Goal: Task Accomplishment & Management: Manage account settings

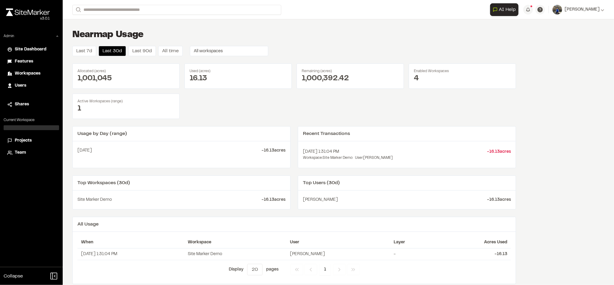
click at [27, 71] on span "Workspaces" at bounding box center [28, 73] width 26 height 7
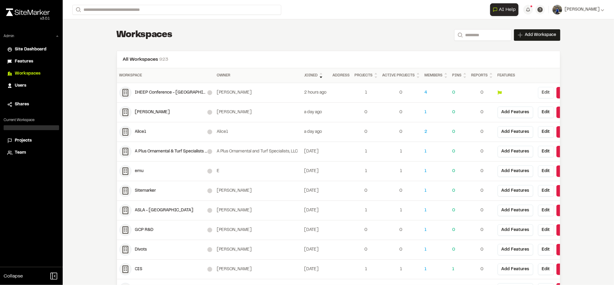
click at [538, 92] on button "Edit" at bounding box center [546, 92] width 16 height 11
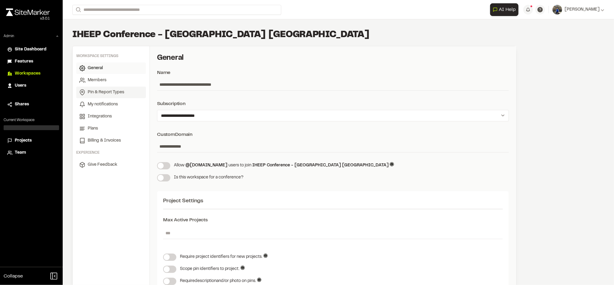
click at [110, 87] on link "Pin & Report Types" at bounding box center [111, 92] width 70 height 11
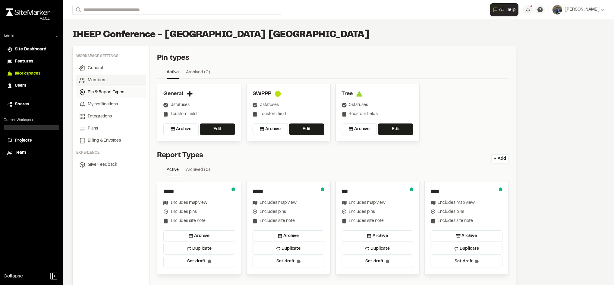
click at [99, 76] on link "Members" at bounding box center [111, 79] width 70 height 11
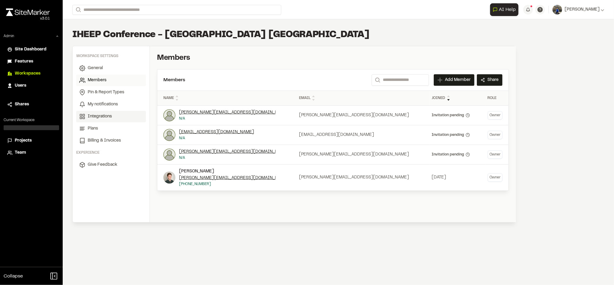
click at [100, 119] on span "Integrations" at bounding box center [100, 116] width 24 height 7
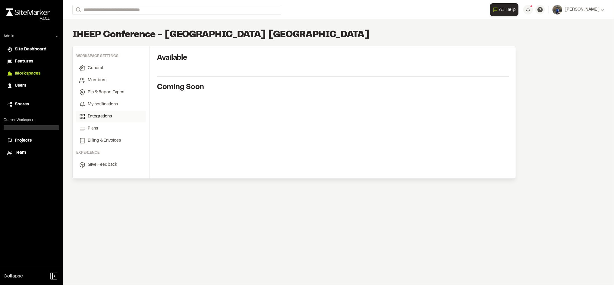
click at [287, 32] on div "IHEEP Conference - [GEOGRAPHIC_DATA] [GEOGRAPHIC_DATA]" at bounding box center [294, 35] width 444 height 12
click at [181, 81] on div "Available Coming Soon" at bounding box center [333, 79] width 366 height 67
click at [100, 103] on span "My notifications" at bounding box center [103, 104] width 30 height 7
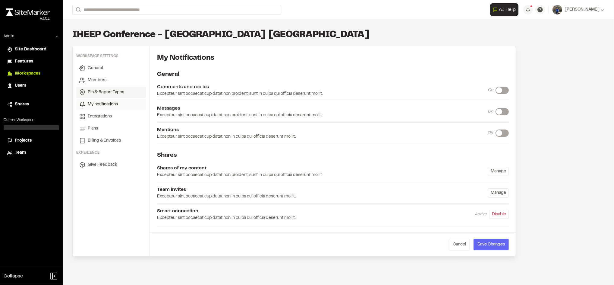
click at [105, 89] on span "Pin & Report Types" at bounding box center [106, 92] width 36 height 7
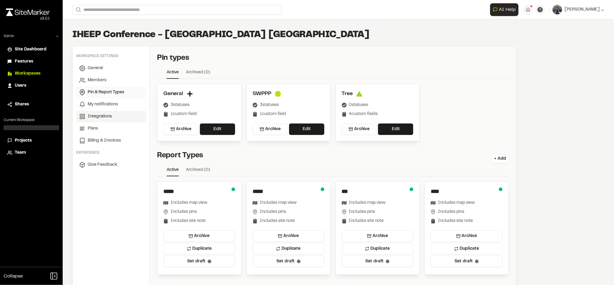
click at [98, 116] on span "Integrations" at bounding box center [100, 116] width 24 height 7
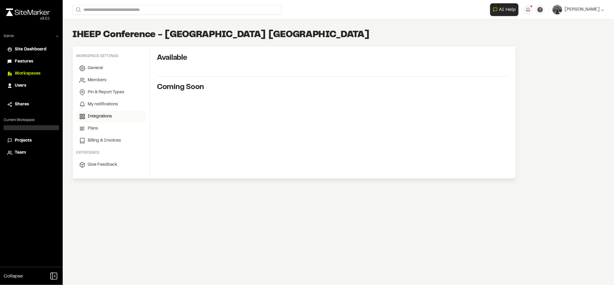
click at [174, 63] on div "Available Coming Soon" at bounding box center [333, 79] width 366 height 67
click at [33, 77] on span "Workspaces" at bounding box center [28, 73] width 26 height 7
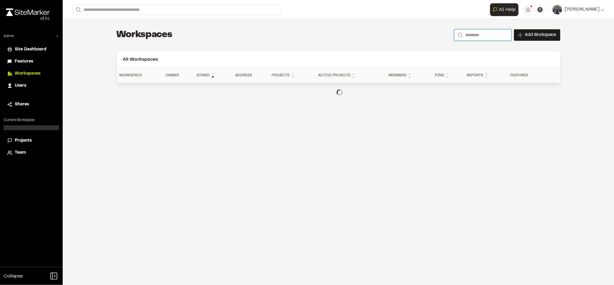
click at [472, 36] on input "Search" at bounding box center [483, 34] width 57 height 11
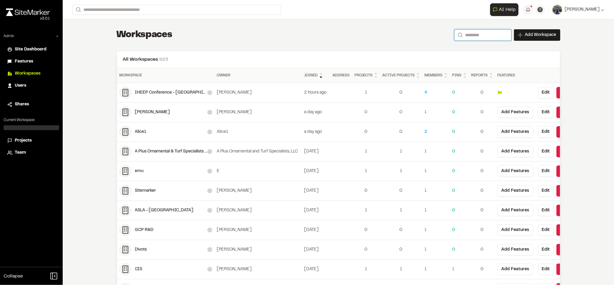
scroll to position [0, 27]
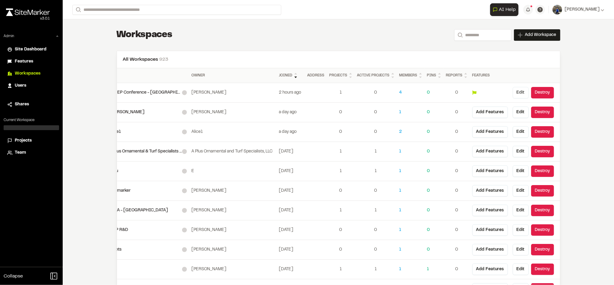
click at [518, 90] on button "Edit" at bounding box center [521, 92] width 16 height 11
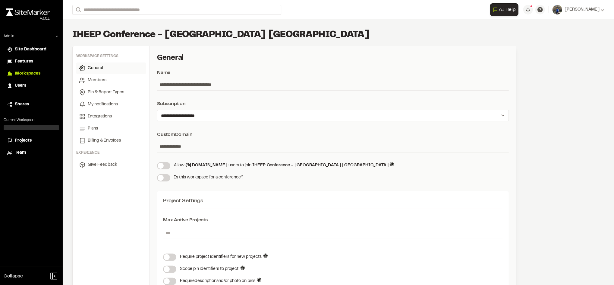
scroll to position [51, 0]
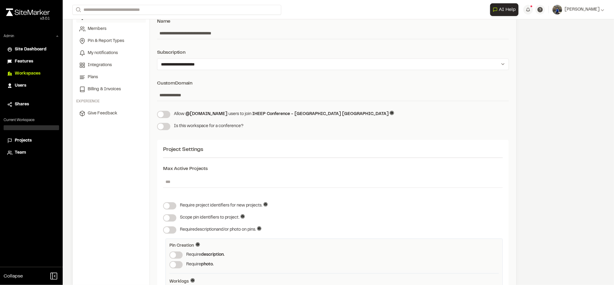
click at [164, 116] on span at bounding box center [161, 114] width 6 height 6
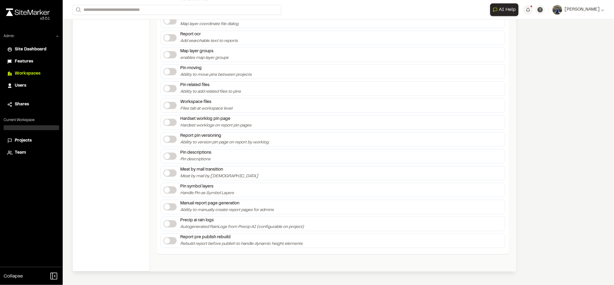
scroll to position [1189, 0]
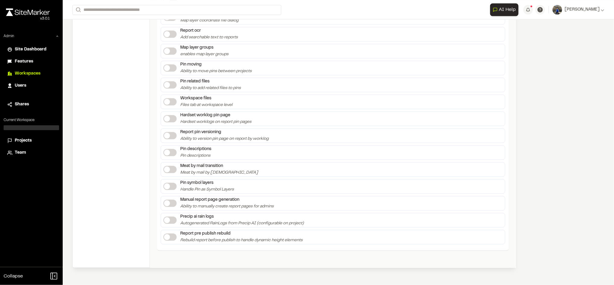
click at [34, 138] on div "Projects" at bounding box center [35, 140] width 41 height 7
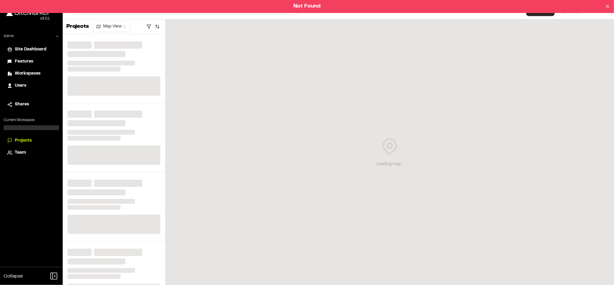
click at [32, 74] on span "Workspaces" at bounding box center [28, 73] width 26 height 7
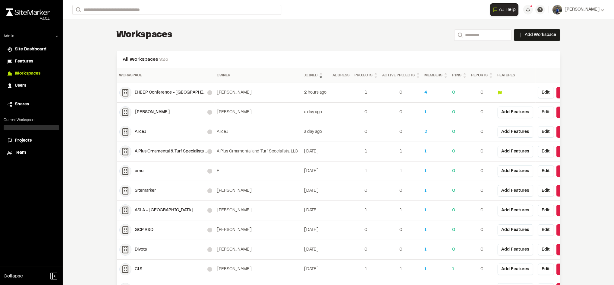
click at [545, 113] on button "Edit" at bounding box center [546, 111] width 16 height 11
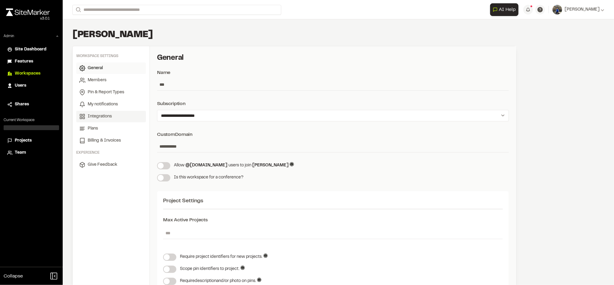
click at [105, 112] on link "Integrations" at bounding box center [111, 116] width 70 height 11
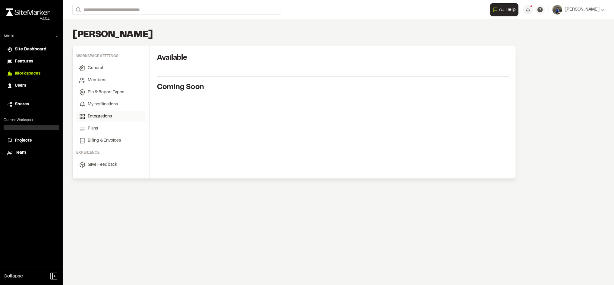
click at [201, 81] on div "Available Coming Soon" at bounding box center [333, 79] width 366 height 67
click at [95, 94] on span "Pin & Report Types" at bounding box center [106, 92] width 36 height 7
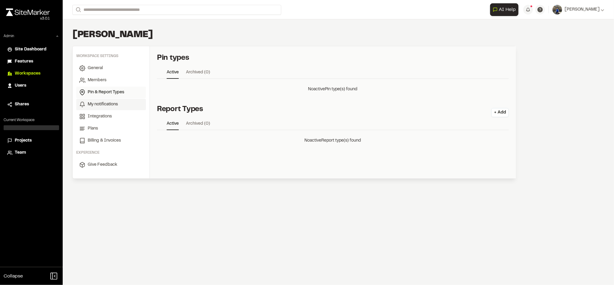
click at [95, 103] on span "My notifications" at bounding box center [103, 104] width 30 height 7
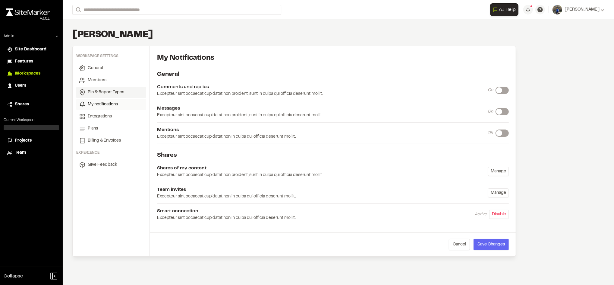
click at [102, 94] on span "Pin & Report Types" at bounding box center [106, 92] width 36 height 7
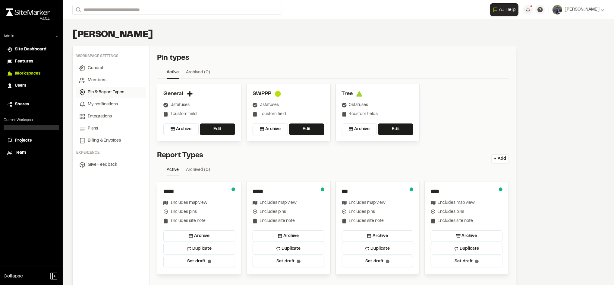
click at [26, 143] on span "Projects" at bounding box center [23, 140] width 17 height 7
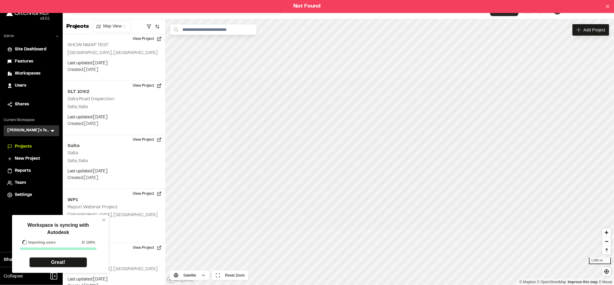
click at [27, 72] on span "Workspaces" at bounding box center [28, 73] width 26 height 7
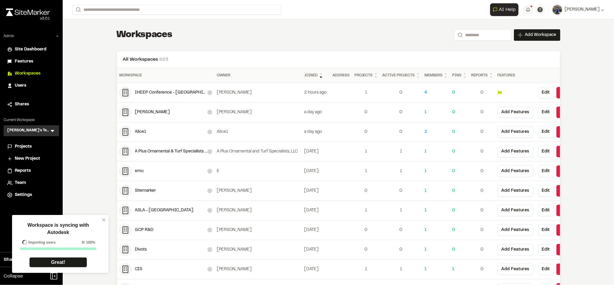
click at [157, 91] on div "IHEEP Conference - [GEOGRAPHIC_DATA] [GEOGRAPHIC_DATA]" at bounding box center [171, 92] width 72 height 7
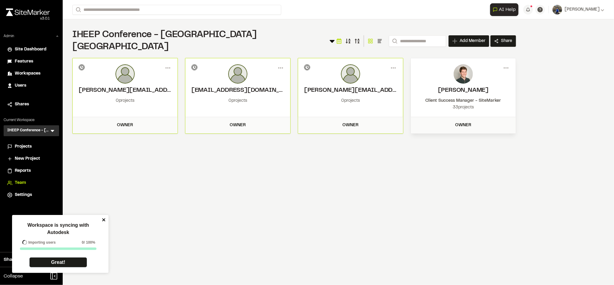
click at [102, 220] on icon "close" at bounding box center [104, 219] width 4 height 5
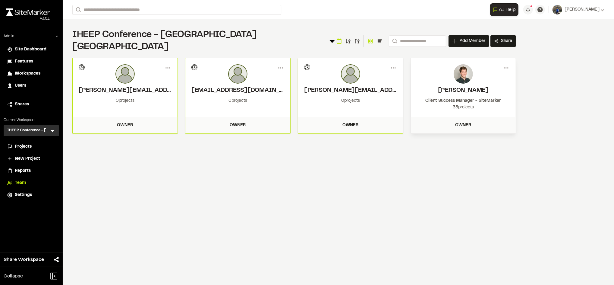
click at [26, 147] on span "Projects" at bounding box center [23, 146] width 17 height 7
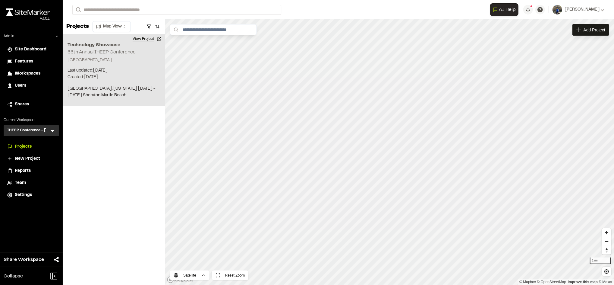
click at [151, 36] on button "View Project" at bounding box center [147, 39] width 36 height 10
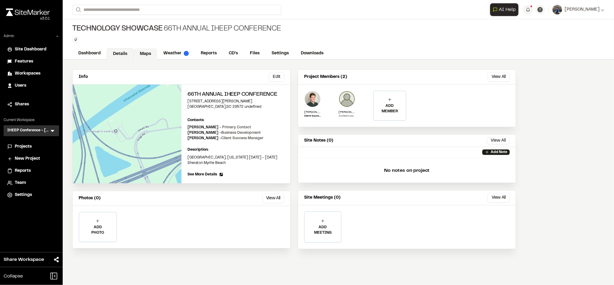
click at [143, 54] on link "Maps" at bounding box center [146, 53] width 24 height 11
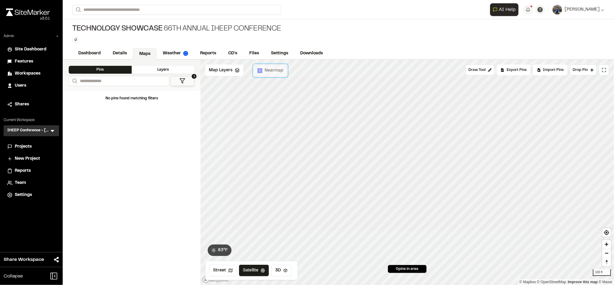
click at [270, 73] on span "Nearmap" at bounding box center [274, 70] width 19 height 7
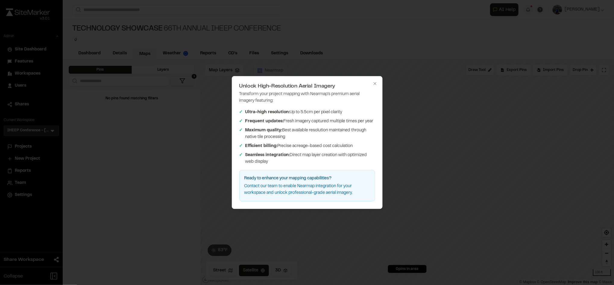
click at [270, 73] on div at bounding box center [307, 142] width 614 height 285
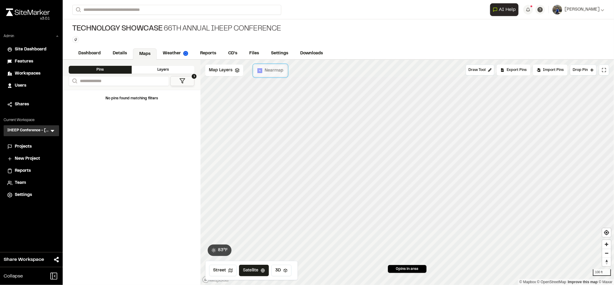
click at [270, 73] on span "Nearmap" at bounding box center [274, 70] width 19 height 7
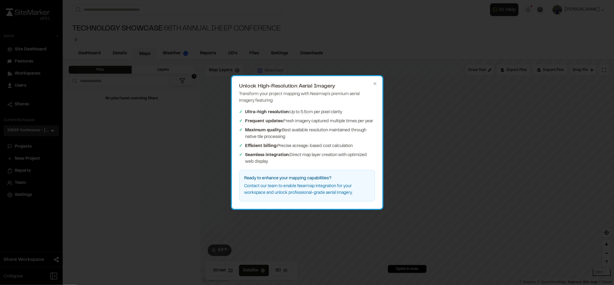
drag, startPoint x: 343, startPoint y: 171, endPoint x: 358, endPoint y: 131, distance: 42.3
click at [358, 131] on div "Transform your project mapping with Nearmap's premium aerial imagery featuring:…" at bounding box center [307, 146] width 136 height 110
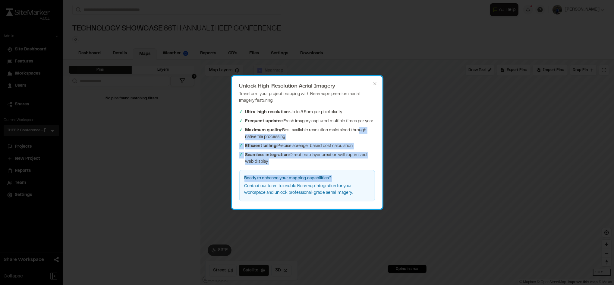
drag, startPoint x: 358, startPoint y: 131, endPoint x: 330, endPoint y: 78, distance: 60.3
click at [330, 78] on div "Unlock High-Resolution Aerial Imagery Transform your project mapping with Nearm…" at bounding box center [307, 142] width 151 height 133
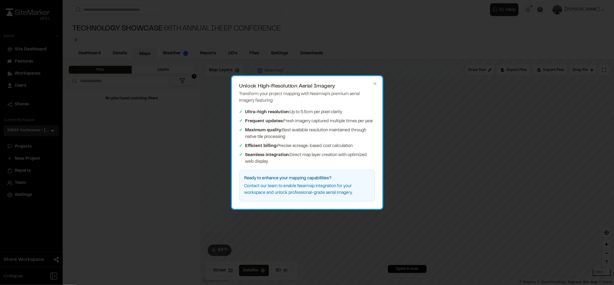
click at [372, 83] on div "Unlock High-Resolution Aerial Imagery Transform your project mapping with Nearm…" at bounding box center [307, 142] width 151 height 133
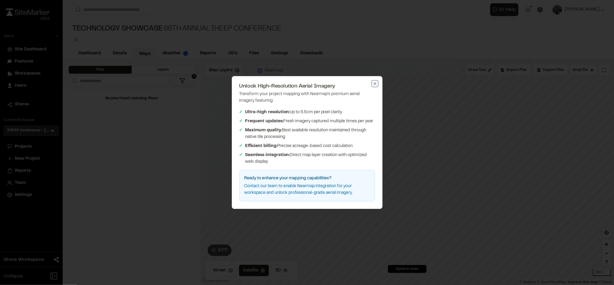
click at [373, 83] on icon "button" at bounding box center [375, 83] width 5 height 5
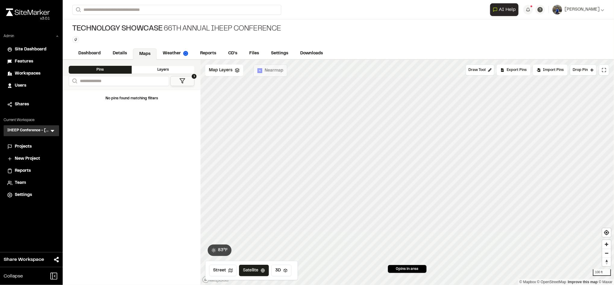
click at [277, 47] on div "Technology Showcase 66th Annual IHEEP Conference Type Enter or comma to add tag." at bounding box center [339, 33] width 552 height 28
click at [277, 54] on link "Settings" at bounding box center [280, 53] width 30 height 11
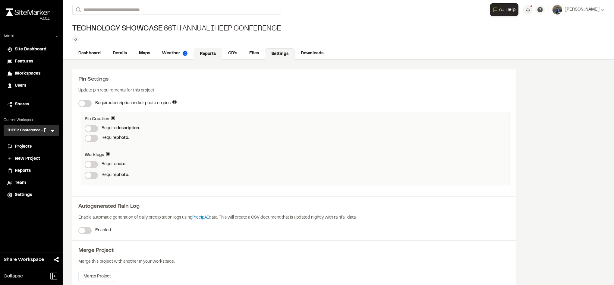
click at [209, 52] on link "Reports" at bounding box center [208, 53] width 29 height 11
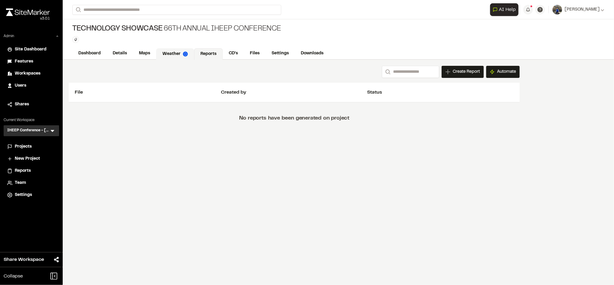
click at [171, 49] on link "Weather" at bounding box center [175, 53] width 38 height 11
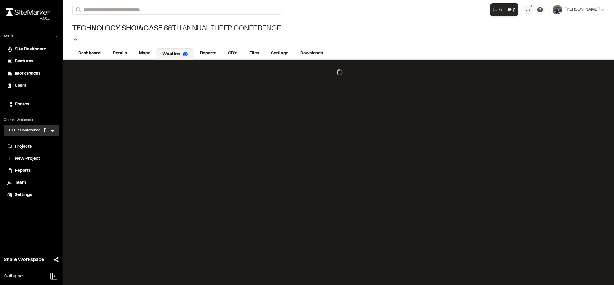
click at [343, 34] on div "Technology Showcase 66th Annual IHEEP Conference Type Enter or comma to add tag." at bounding box center [339, 33] width 552 height 28
click at [140, 54] on link "Maps" at bounding box center [145, 53] width 24 height 11
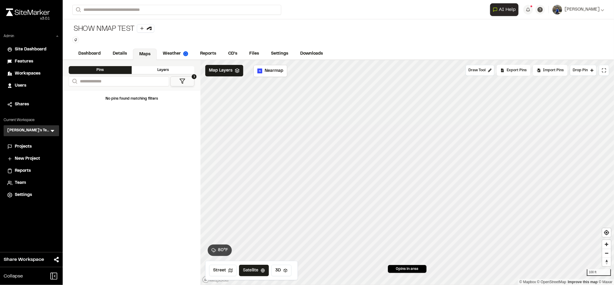
click at [25, 69] on li "Workspaces" at bounding box center [31, 73] width 55 height 11
click at [30, 71] on span "Workspaces" at bounding box center [28, 73] width 26 height 7
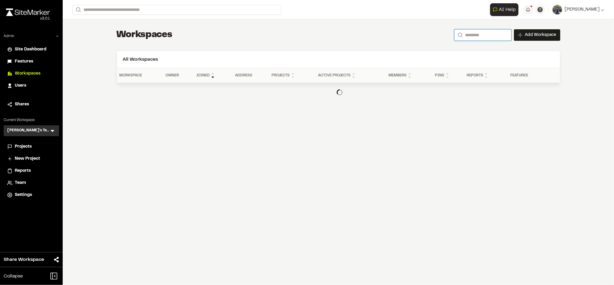
click at [478, 31] on input "Search" at bounding box center [483, 34] width 57 height 11
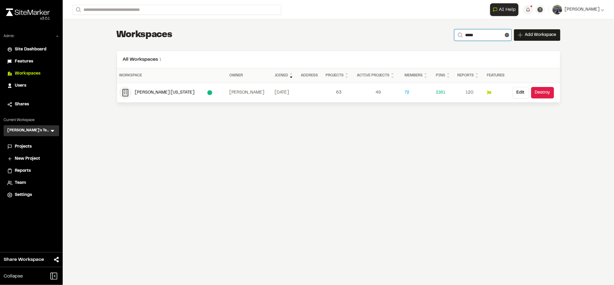
type input "*****"
click at [156, 93] on div "Kimley Horn Texas" at bounding box center [171, 92] width 72 height 7
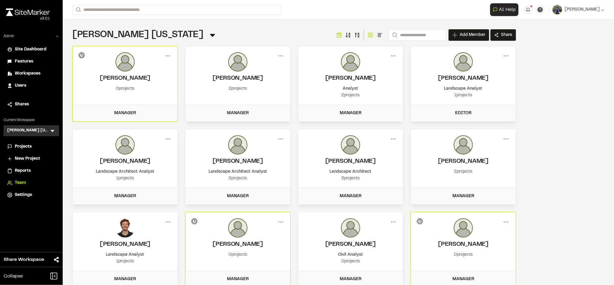
click at [32, 72] on span "Workspaces" at bounding box center [28, 73] width 26 height 7
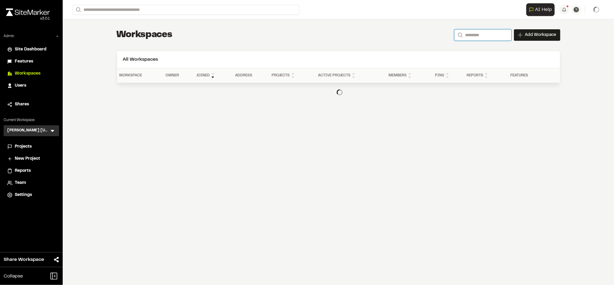
click at [498, 39] on input "Search" at bounding box center [483, 34] width 57 height 11
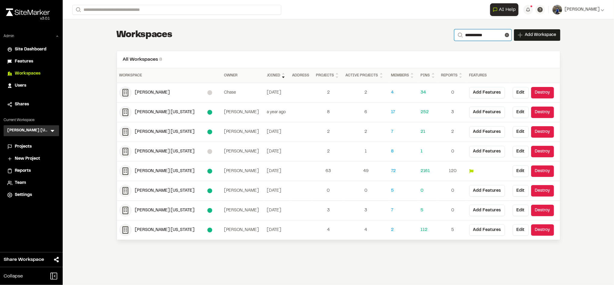
type input "**********"
click at [157, 231] on div "[PERSON_NAME] [US_STATE]" at bounding box center [171, 229] width 72 height 7
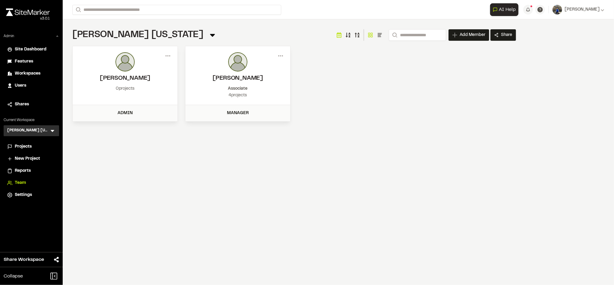
click at [550, 91] on div "**********" at bounding box center [339, 142] width 552 height 285
click at [533, 9] on button "button" at bounding box center [529, 10] width 10 height 10
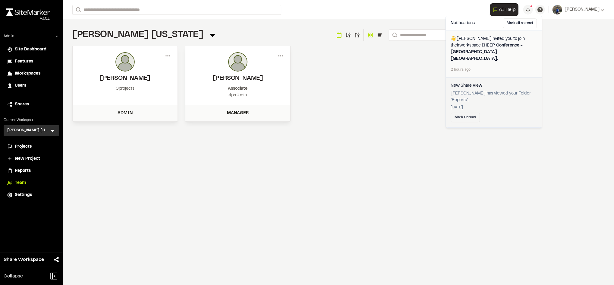
click at [496, 50] on span "👋 Andrew Cook invited you to join their workspace IHEEP Conference - Myrtle Bea…" at bounding box center [494, 49] width 86 height 27
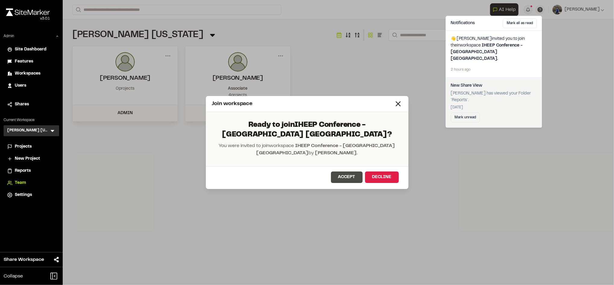
click at [348, 172] on button "Accept" at bounding box center [347, 176] width 32 height 11
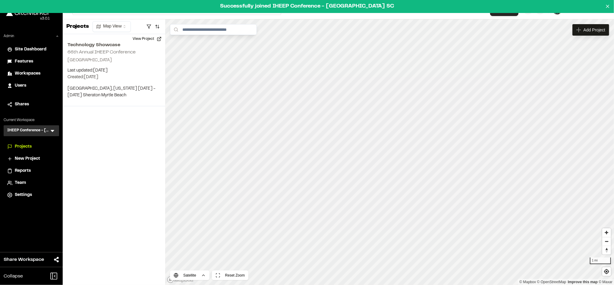
click at [29, 74] on span "Workspaces" at bounding box center [28, 73] width 26 height 7
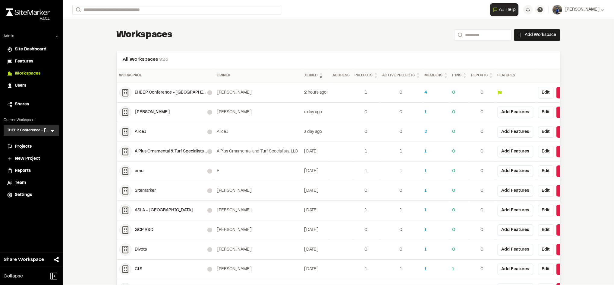
click at [157, 96] on div "IHEEP Conference - [GEOGRAPHIC_DATA] [GEOGRAPHIC_DATA]" at bounding box center [171, 92] width 72 height 7
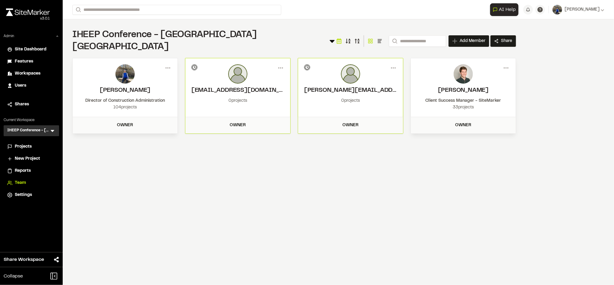
click at [25, 193] on span "Settings" at bounding box center [23, 195] width 17 height 7
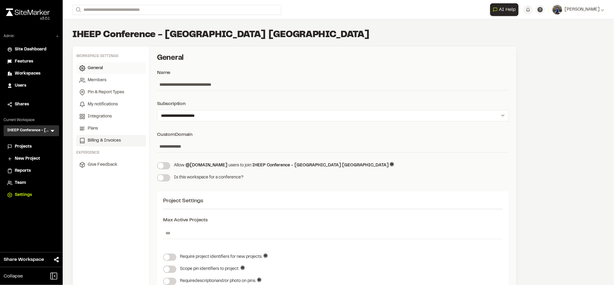
click at [105, 141] on span "Billing & Invoices" at bounding box center [104, 140] width 33 height 7
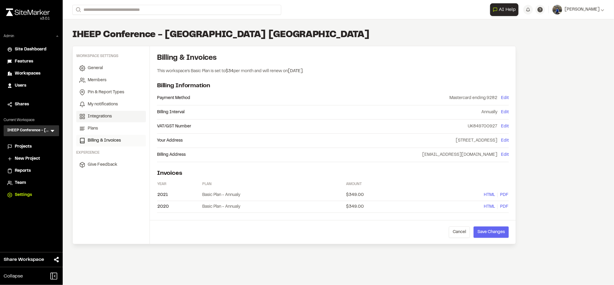
click at [104, 116] on span "Integrations" at bounding box center [100, 116] width 24 height 7
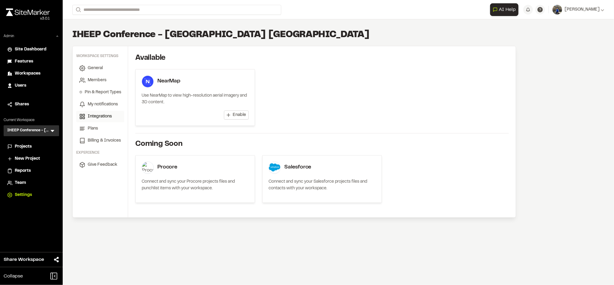
click at [232, 113] on button "Enable" at bounding box center [236, 114] width 25 height 9
click at [234, 114] on span "Add Acres" at bounding box center [236, 115] width 20 height 6
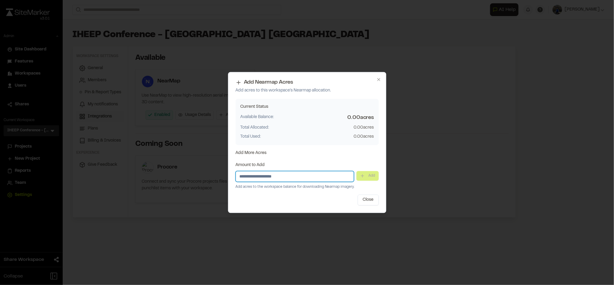
click at [308, 175] on input "Amount to Add" at bounding box center [295, 176] width 119 height 11
type input "**"
click at [372, 177] on button "Add" at bounding box center [367, 176] width 22 height 10
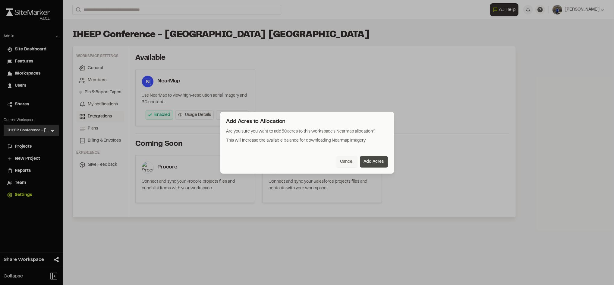
click at [377, 164] on button "Add Acres" at bounding box center [374, 161] width 28 height 11
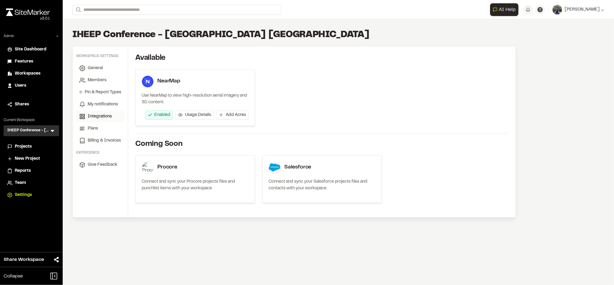
click at [22, 146] on span "Projects" at bounding box center [23, 146] width 17 height 7
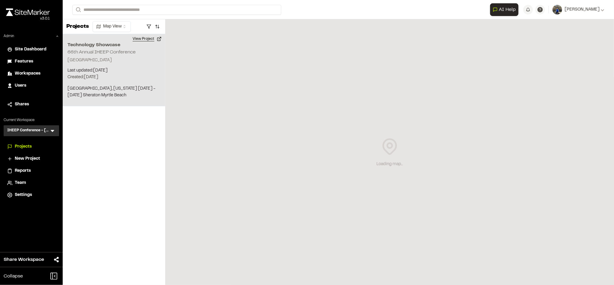
click at [136, 39] on button "View Project" at bounding box center [147, 39] width 36 height 10
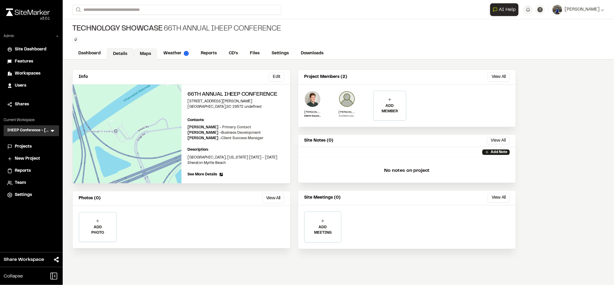
click at [139, 55] on link "Maps" at bounding box center [146, 53] width 24 height 11
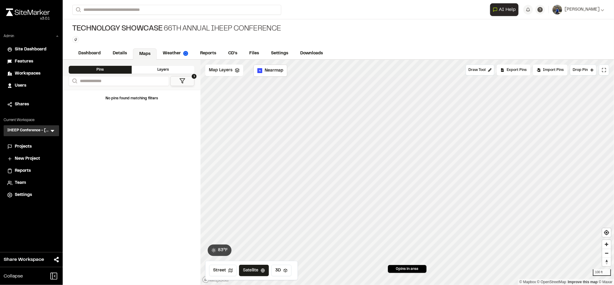
click at [33, 72] on span "Workspaces" at bounding box center [28, 73] width 26 height 7
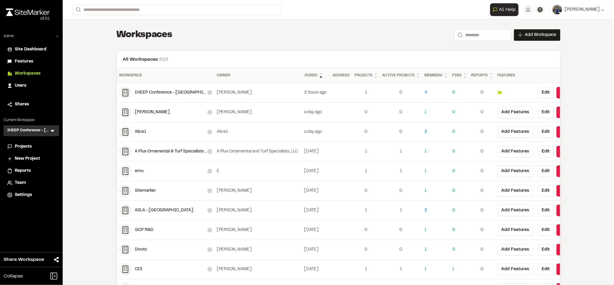
scroll to position [27, 0]
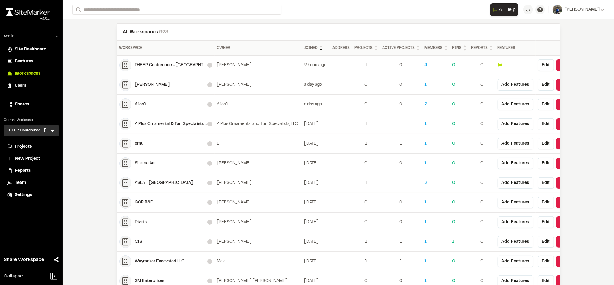
click at [164, 182] on div "ASLA - [GEOGRAPHIC_DATA]" at bounding box center [171, 182] width 72 height 7
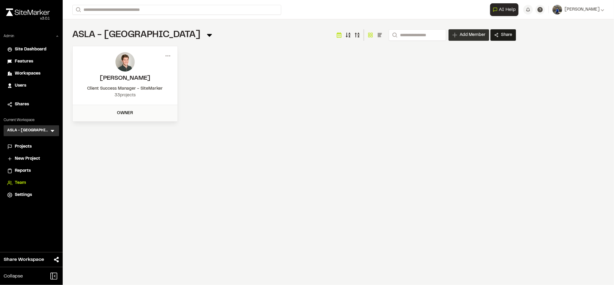
click at [467, 34] on span "Add Member" at bounding box center [473, 35] width 26 height 6
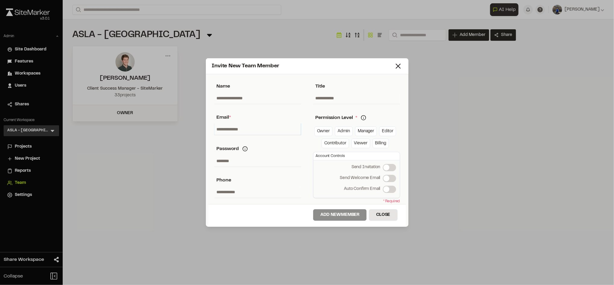
click at [274, 129] on input "text" at bounding box center [257, 128] width 87 height 11
type input "**********"
click at [397, 67] on icon at bounding box center [398, 66] width 8 height 8
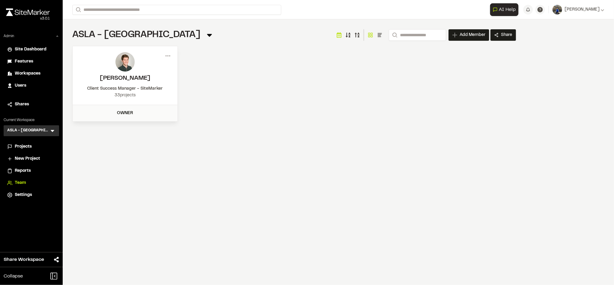
click at [32, 147] on div "Projects" at bounding box center [35, 146] width 41 height 7
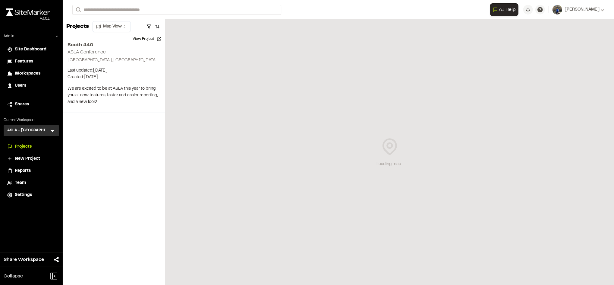
click at [42, 113] on div "Admin Site Dashboard Features Workspaces Users Shares Current Workspace ASLA - …" at bounding box center [31, 116] width 63 height 167
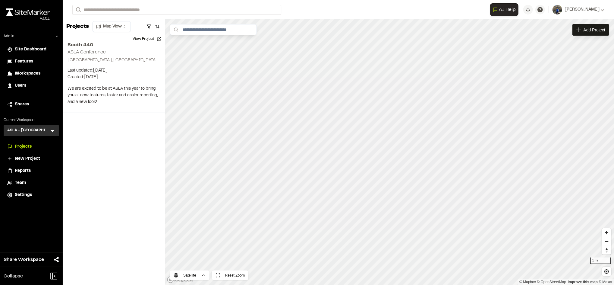
click at [21, 172] on span "Reports" at bounding box center [23, 170] width 16 height 7
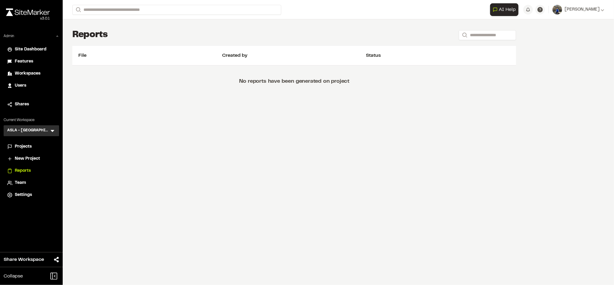
click at [32, 75] on span "Workspaces" at bounding box center [28, 73] width 26 height 7
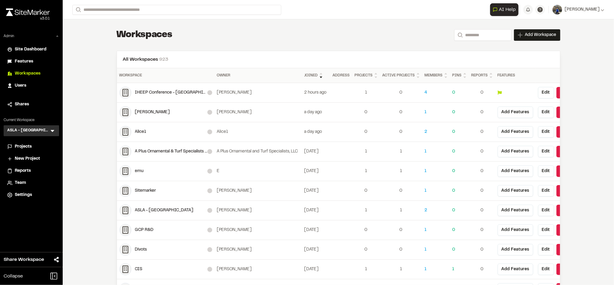
click at [51, 131] on icon at bounding box center [52, 131] width 6 height 6
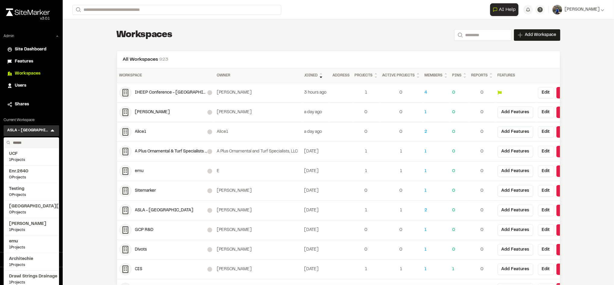
click at [45, 114] on div "Admin Site Dashboard Features Workspaces Users Shares Current Workspace ASLA - …" at bounding box center [31, 116] width 63 height 167
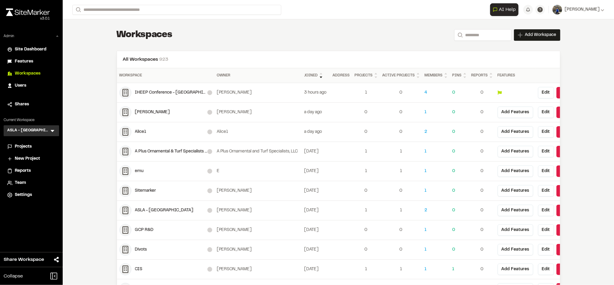
click at [50, 130] on icon at bounding box center [52, 131] width 6 height 6
click at [35, 142] on input "text" at bounding box center [34, 143] width 46 height 10
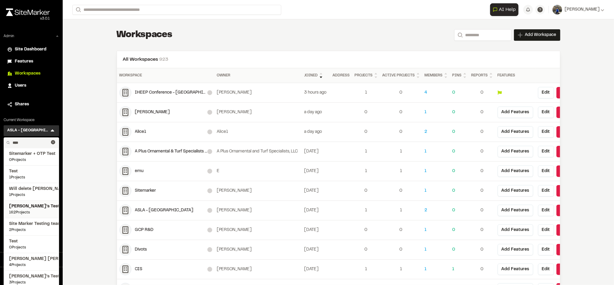
type input "****"
click at [23, 206] on span "[PERSON_NAME]'s Test" at bounding box center [31, 206] width 45 height 7
